Goal: Transaction & Acquisition: Subscribe to service/newsletter

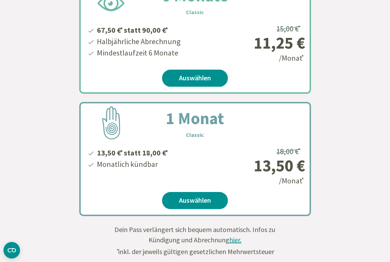
scroll to position [345, 0]
click at [234, 241] on span "hier." at bounding box center [235, 239] width 12 height 9
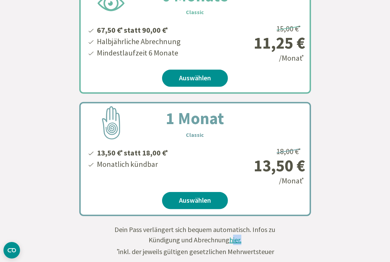
click at [234, 241] on span "hier." at bounding box center [235, 239] width 12 height 9
drag, startPoint x: 234, startPoint y: 241, endPoint x: 235, endPoint y: 237, distance: 3.5
drag, startPoint x: 235, startPoint y: 237, endPoint x: 231, endPoint y: 240, distance: 5.4
click at [231, 240] on span "hier." at bounding box center [235, 239] width 12 height 9
click at [230, 244] on span "hier." at bounding box center [235, 239] width 12 height 9
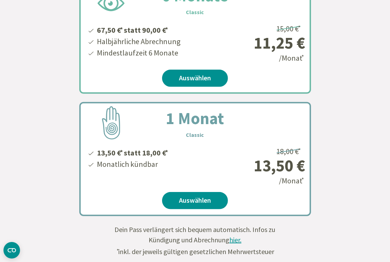
click at [240, 243] on span "hier." at bounding box center [235, 239] width 12 height 9
click at [238, 240] on span "hier." at bounding box center [235, 239] width 12 height 9
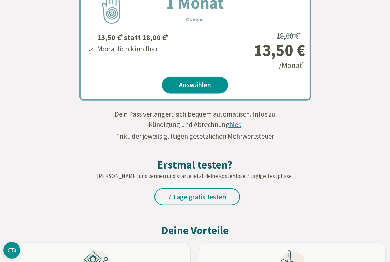
scroll to position [448, 0]
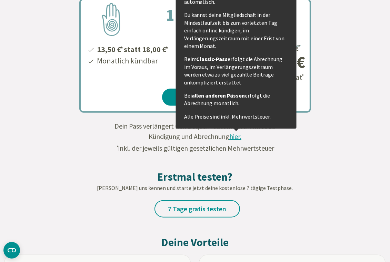
click at [237, 117] on p "Alle Preise sind inkl. Mehrwertsteuer." at bounding box center [236, 117] width 104 height 8
click at [220, 84] on p "Beim Classic-Pass erfolgt die Abrechnung im Voraus, im Verlängerungszeitraum we…" at bounding box center [236, 70] width 104 height 31
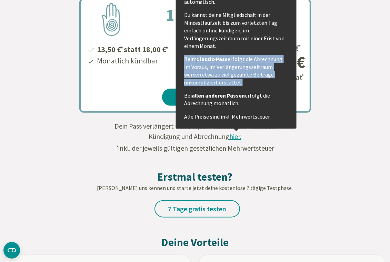
click at [220, 84] on p "Beim Classic-Pass erfolgt die Abrechnung im Voraus, im Verlängerungszeitraum we…" at bounding box center [236, 70] width 104 height 31
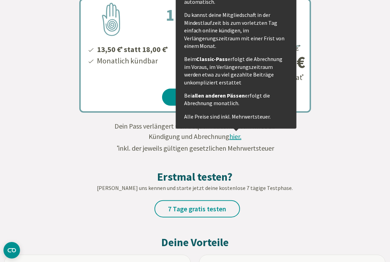
drag, startPoint x: 220, startPoint y: 84, endPoint x: 235, endPoint y: 138, distance: 55.3
click at [235, 138] on span "hier." at bounding box center [235, 136] width 12 height 9
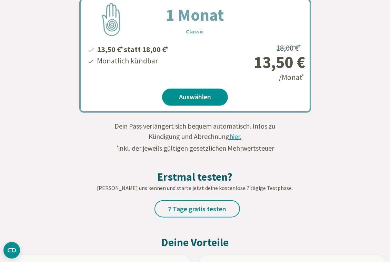
click at [235, 138] on span "hier." at bounding box center [235, 136] width 12 height 9
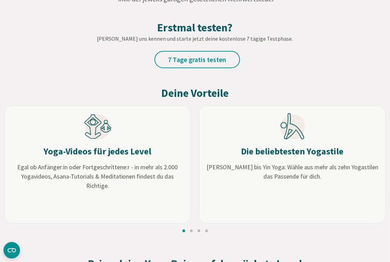
scroll to position [586, 0]
